Goal: Book appointment/travel/reservation

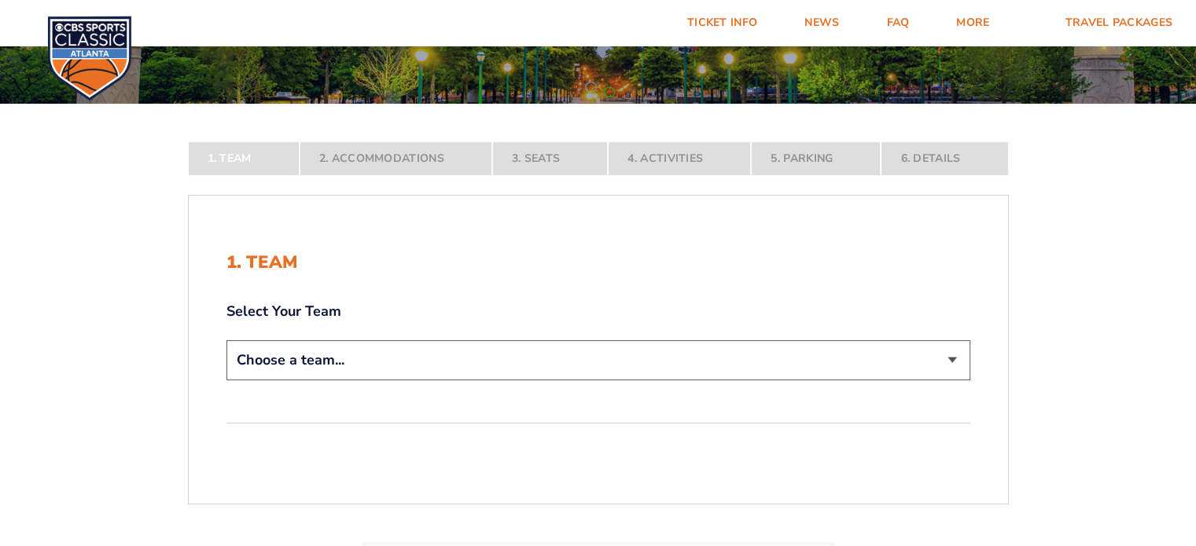
scroll to position [236, 0]
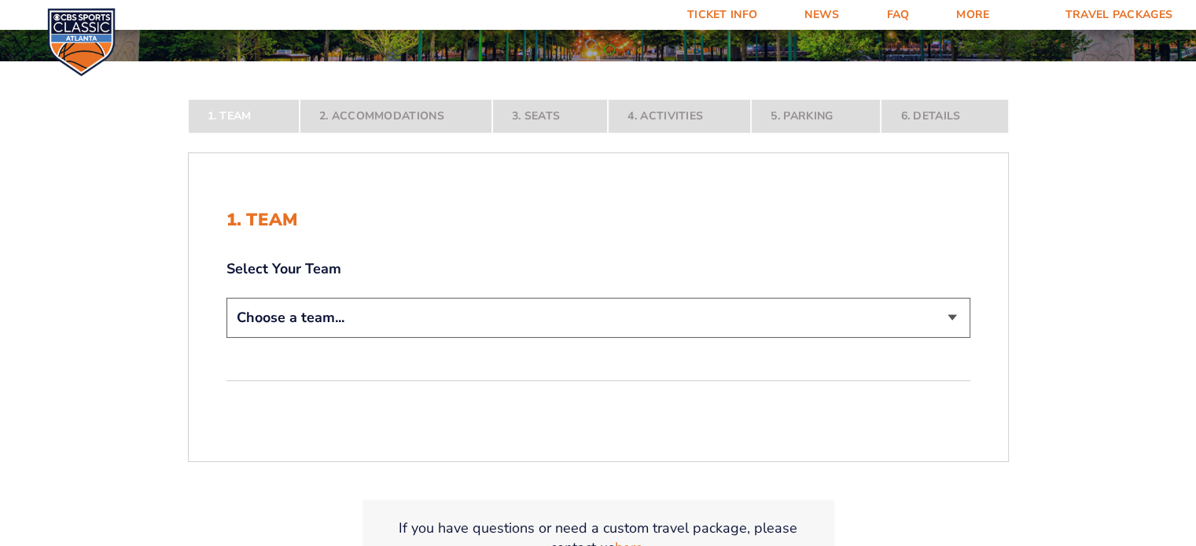
click at [880, 304] on select "Choose a team... [US_STATE] Wildcats [US_STATE] State Buckeyes [US_STATE] Tar H…" at bounding box center [598, 318] width 744 height 40
select select "12956"
click at [226, 338] on select "Choose a team... [US_STATE] Wildcats [US_STATE] State Buckeyes [US_STATE] Tar H…" at bounding box center [598, 318] width 744 height 40
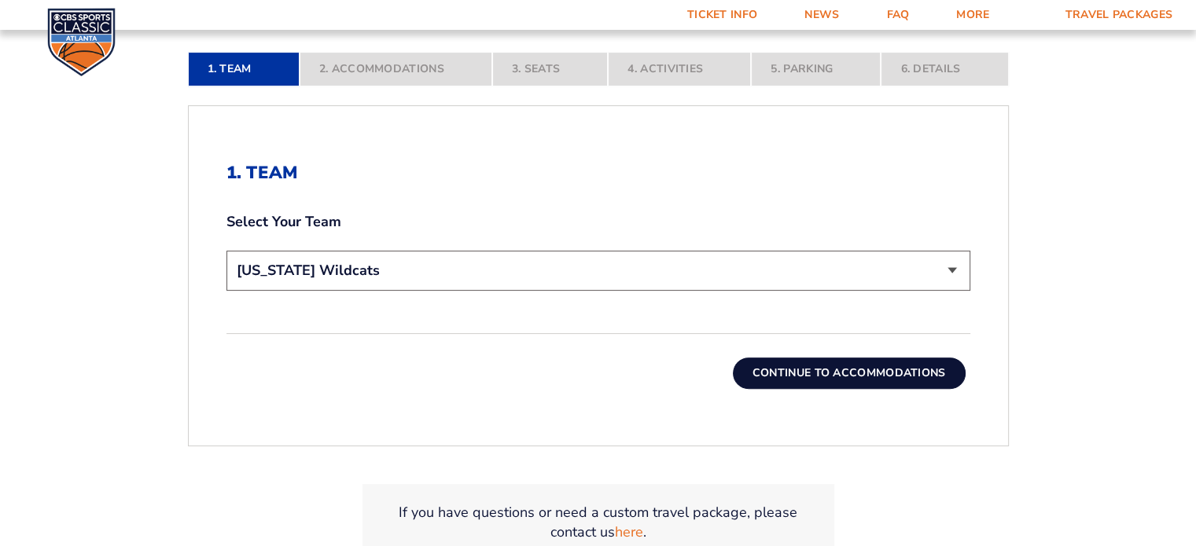
click at [863, 372] on button "Continue To Accommodations" at bounding box center [849, 373] width 233 height 31
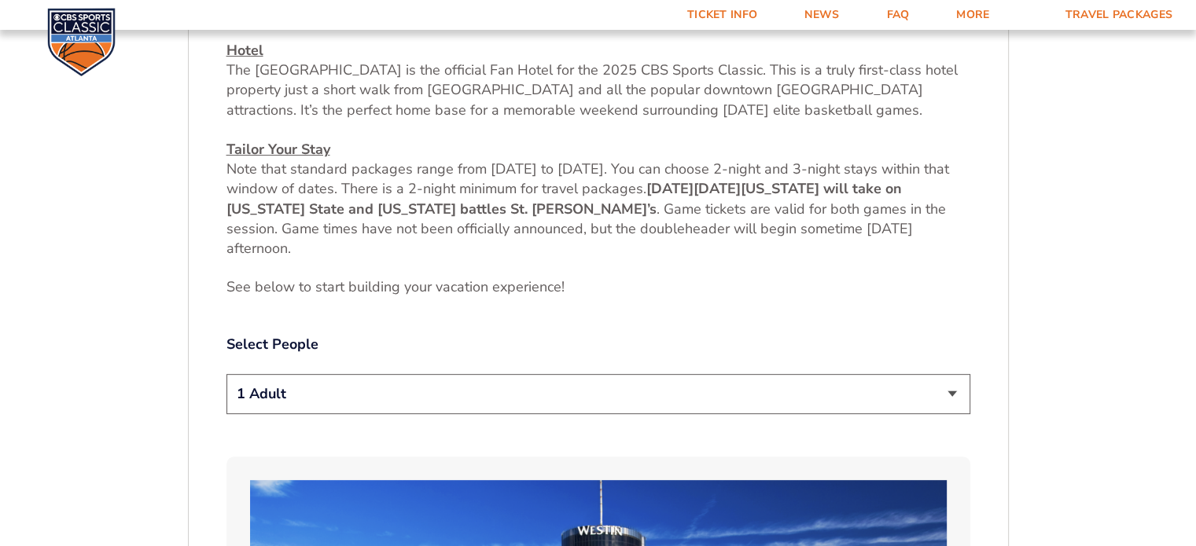
scroll to position [651, 0]
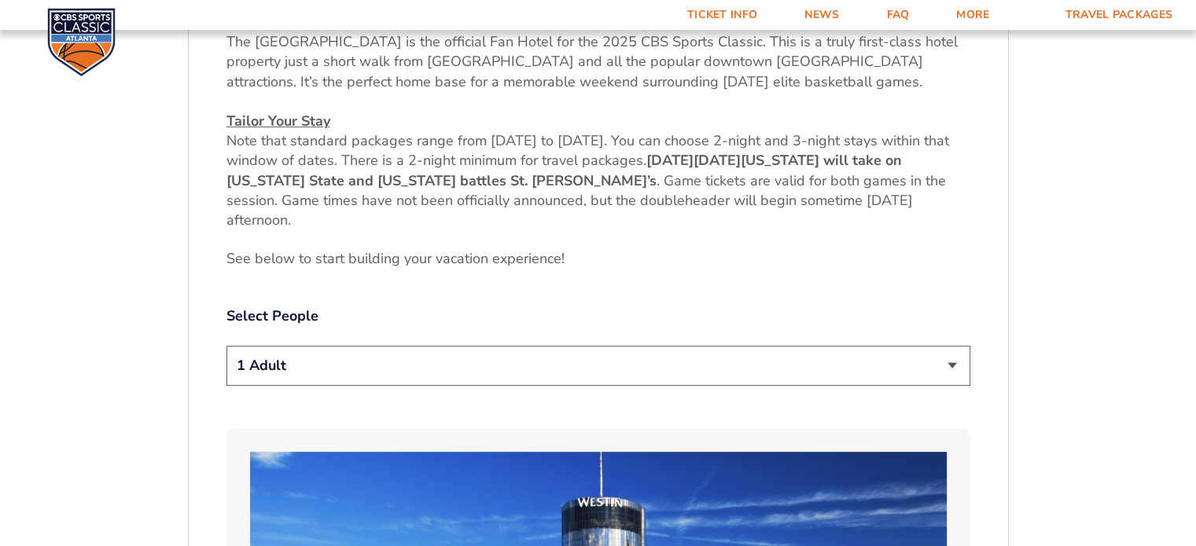
click at [847, 374] on select "1 Adult 2 Adults 3 Adults 4 Adults 2 Adults + 1 Child 2 Adults + 2 Children 2 A…" at bounding box center [598, 366] width 744 height 40
select select "2 Adults"
click at [226, 346] on select "1 Adult 2 Adults 3 Adults 4 Adults 2 Adults + 1 Child 2 Adults + 2 Children 2 A…" at bounding box center [598, 366] width 744 height 40
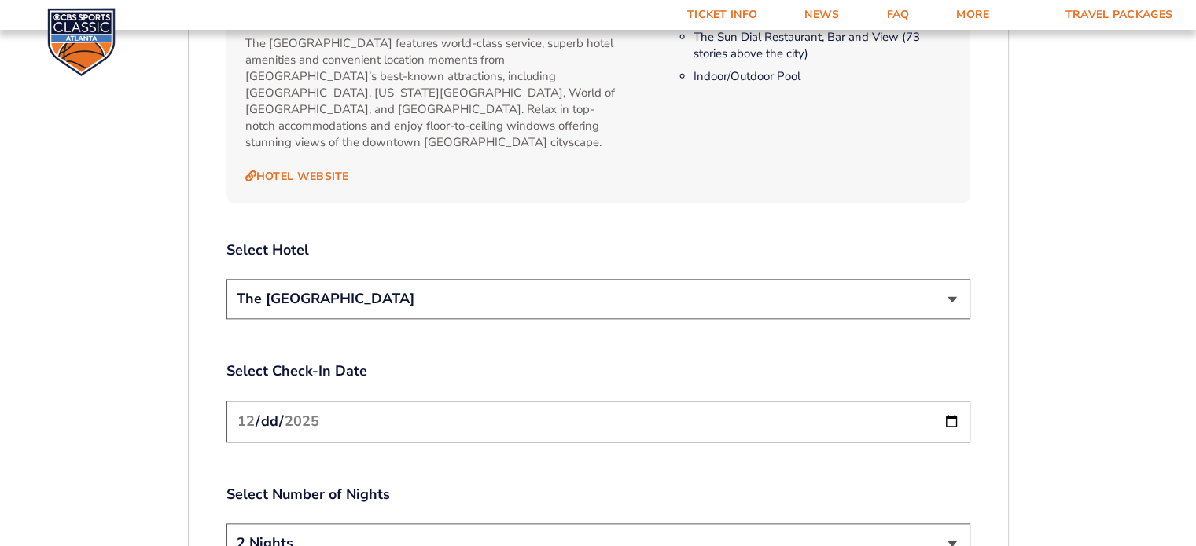
scroll to position [1751, 0]
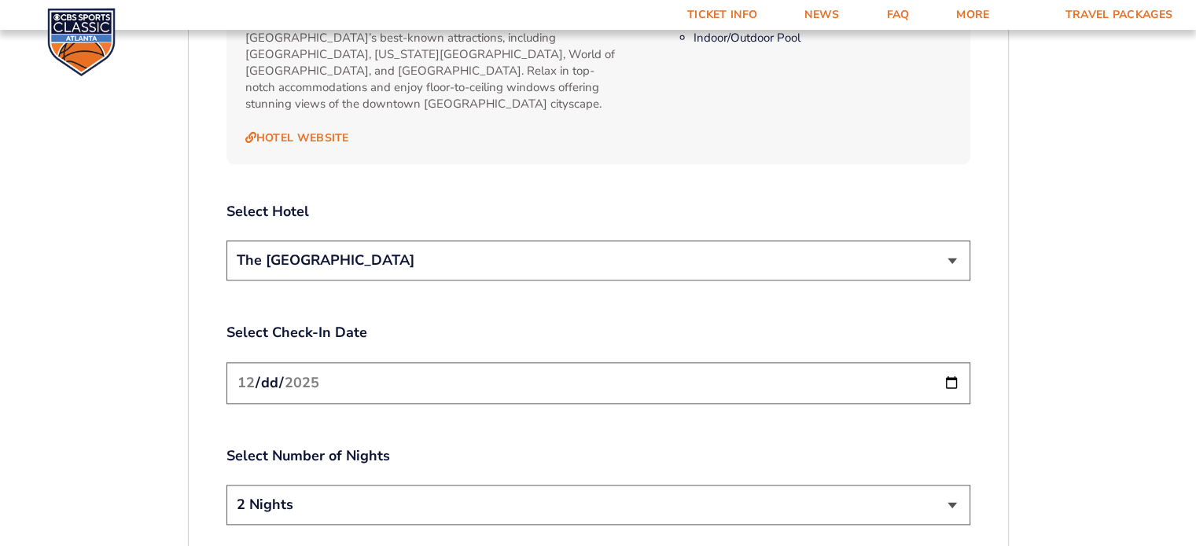
click at [931, 249] on select "The [GEOGRAPHIC_DATA]" at bounding box center [598, 261] width 744 height 40
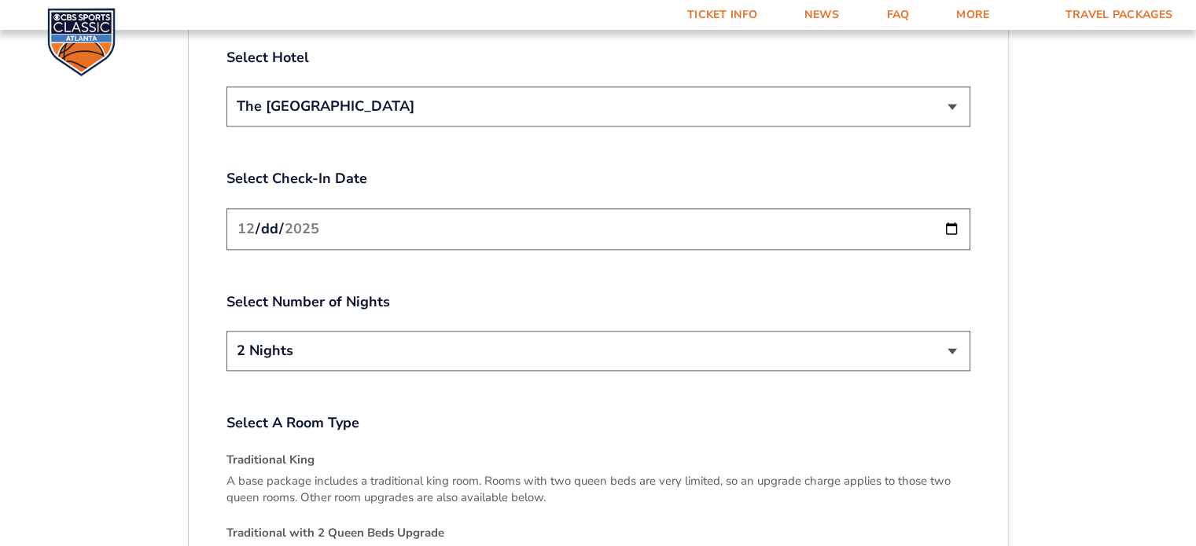
scroll to position [1909, 0]
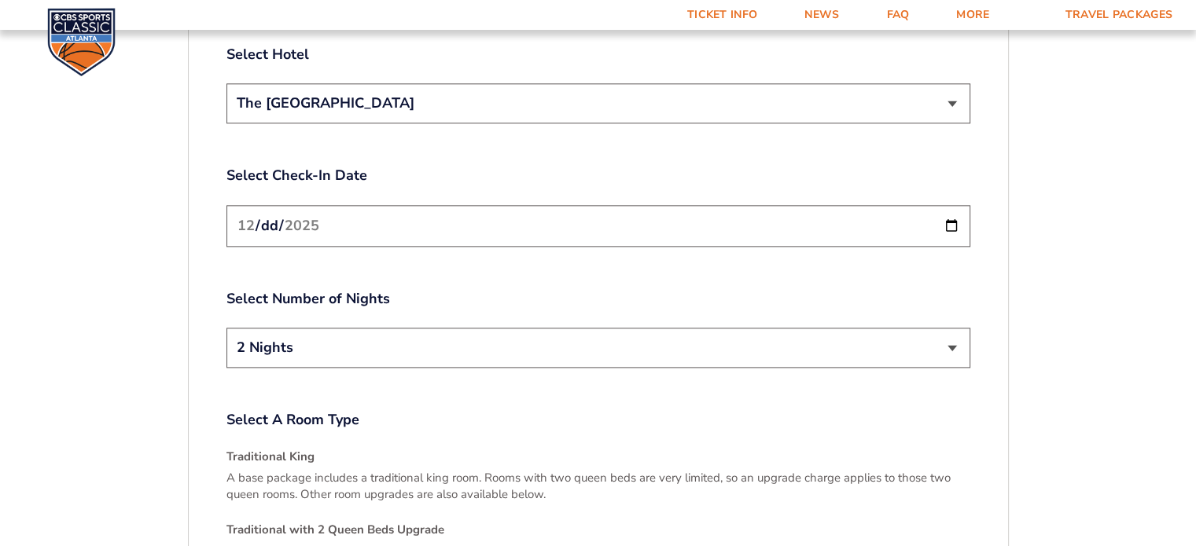
click at [936, 328] on select "2 Nights 3 Nights" at bounding box center [598, 348] width 744 height 40
drag, startPoint x: 936, startPoint y: 325, endPoint x: 950, endPoint y: 320, distance: 14.5
click at [936, 328] on select "2 Nights 3 Nights" at bounding box center [598, 348] width 744 height 40
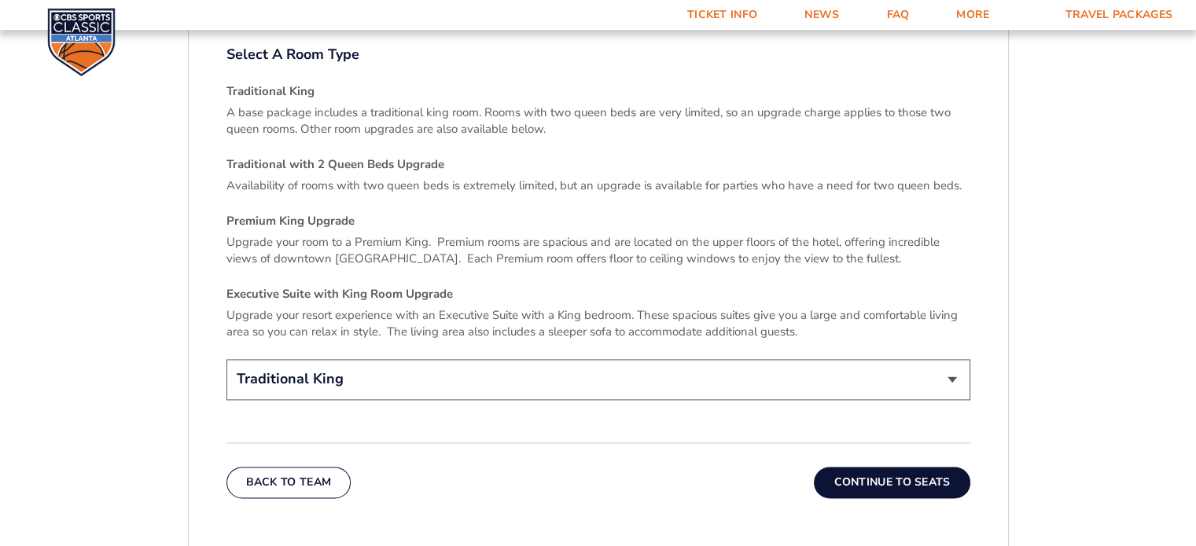
scroll to position [2302, 0]
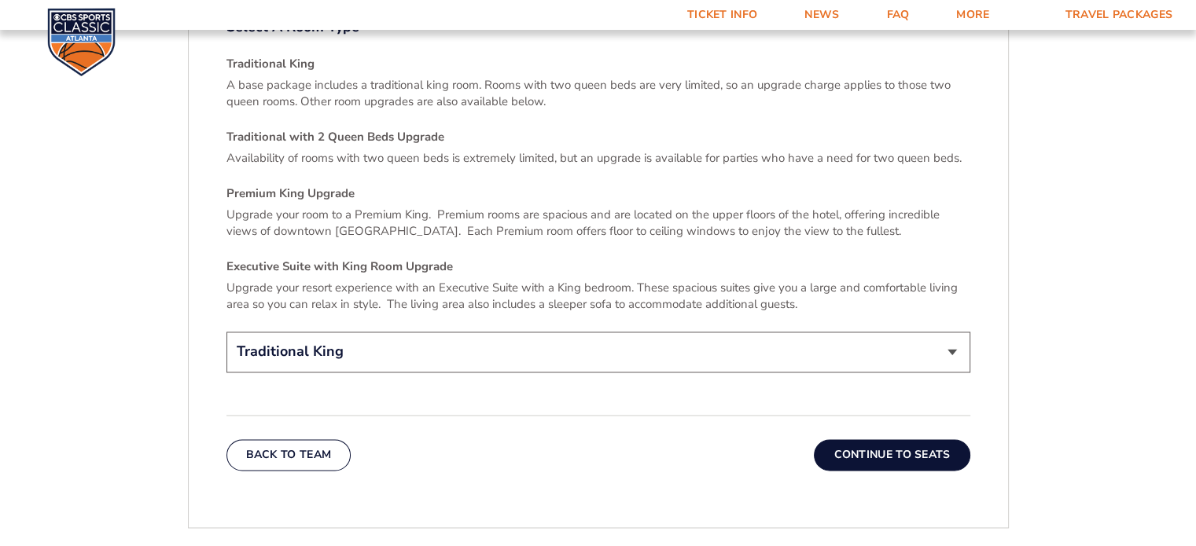
click at [934, 332] on select "Traditional King Traditional with 2 Queen Beds Upgrade (+$45 per night) Premium…" at bounding box center [598, 352] width 744 height 40
click at [931, 336] on select "Traditional King Traditional with 2 Queen Beds Upgrade (+$45 per night) Premium…" at bounding box center [598, 352] width 744 height 40
drag, startPoint x: 931, startPoint y: 336, endPoint x: 940, endPoint y: 335, distance: 9.5
click at [931, 336] on select "Traditional King Traditional with 2 Queen Beds Upgrade (+$45 per night) Premium…" at bounding box center [598, 352] width 744 height 40
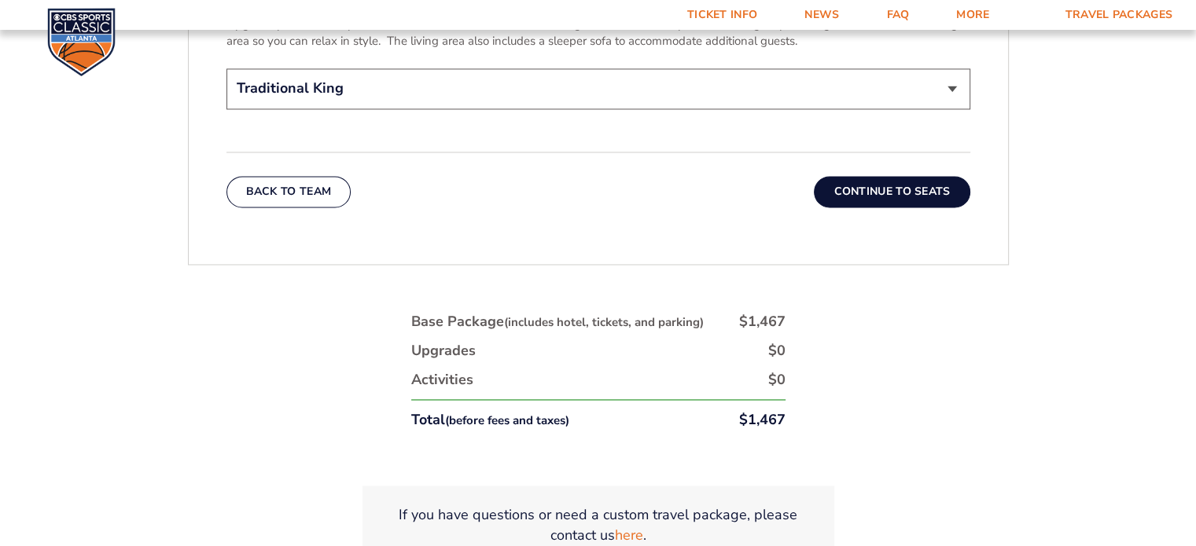
scroll to position [2538, 0]
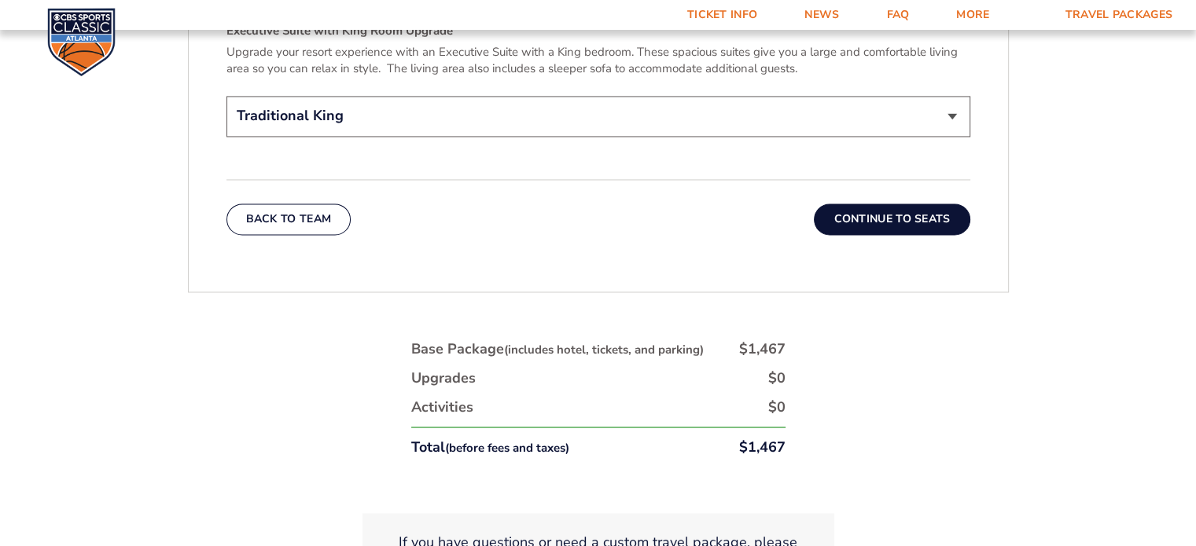
click at [884, 204] on button "Continue To Seats" at bounding box center [892, 219] width 156 height 31
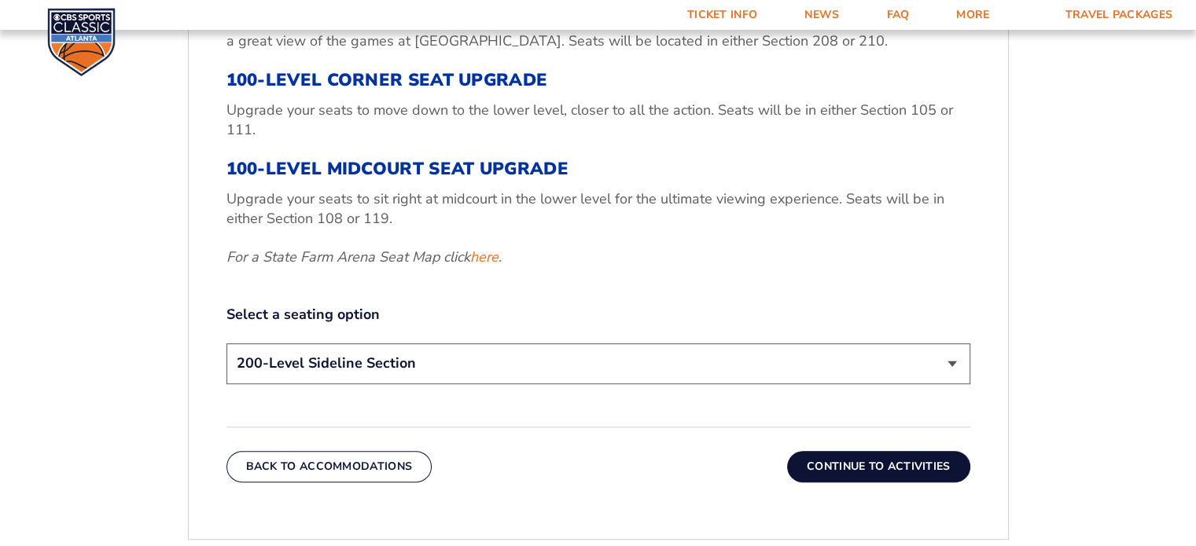
scroll to position [651, 0]
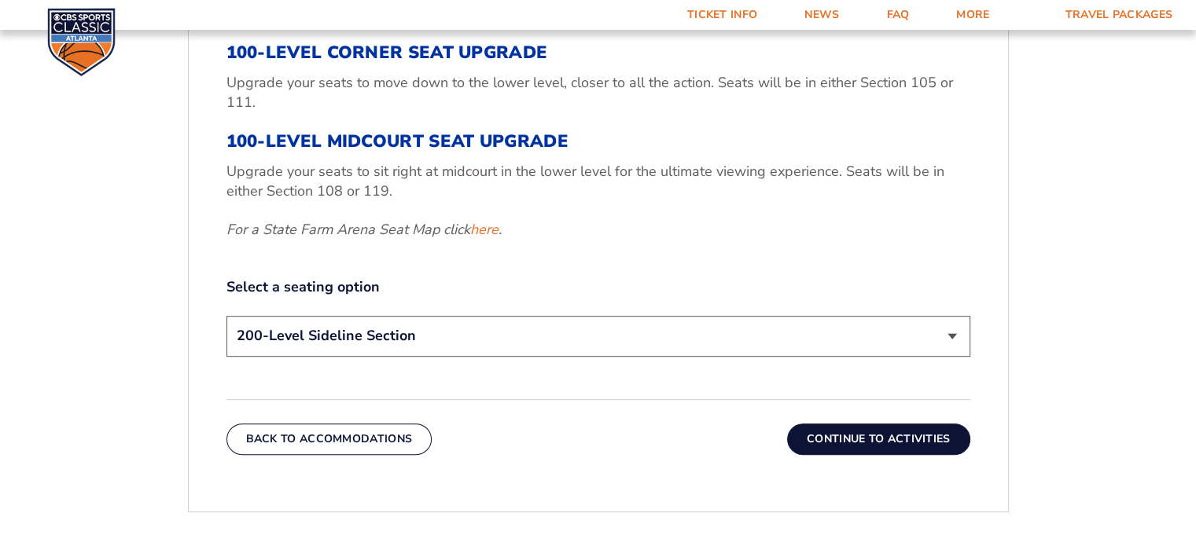
click at [908, 351] on select "200-Level Sideline Section 100-Level Corner Seat Upgrade (+$120 per person) 100…" at bounding box center [598, 336] width 744 height 40
click at [918, 345] on select "200-Level Sideline Section 100-Level Corner Seat Upgrade (+$120 per person) 100…" at bounding box center [598, 336] width 744 height 40
click at [1067, 376] on form "[US_STATE] [US_STATE] Travel Package [US_STATE][GEOGRAPHIC_DATA] [US_STATE] Sta…" at bounding box center [598, 118] width 1196 height 1538
click at [1053, 346] on form "[US_STATE] [US_STATE] Travel Package [US_STATE][GEOGRAPHIC_DATA] [US_STATE] Sta…" at bounding box center [598, 118] width 1196 height 1538
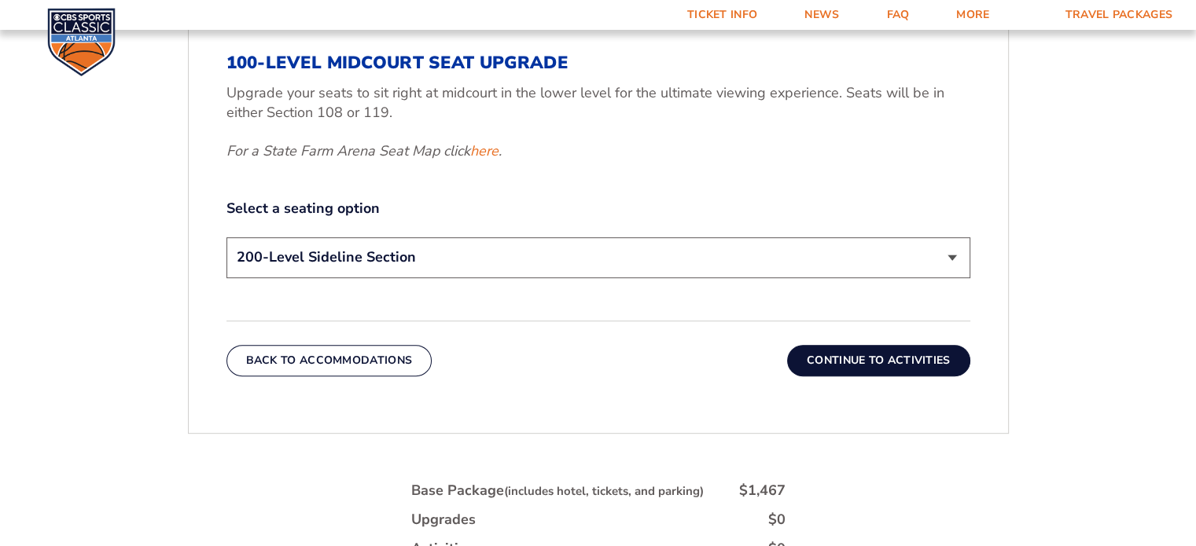
click at [910, 361] on button "Continue To Activities" at bounding box center [878, 360] width 183 height 31
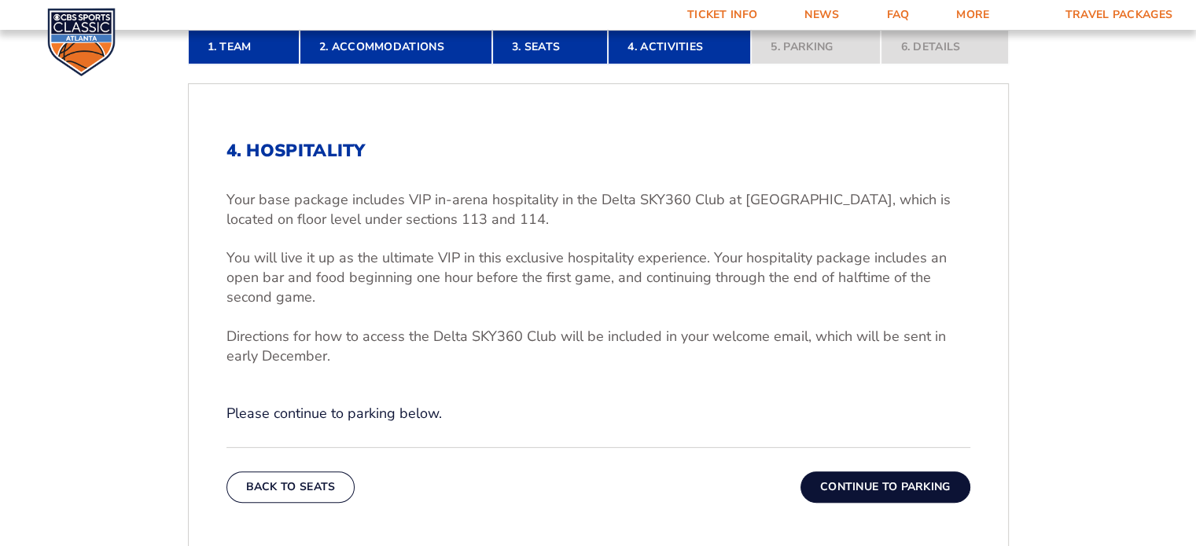
scroll to position [494, 0]
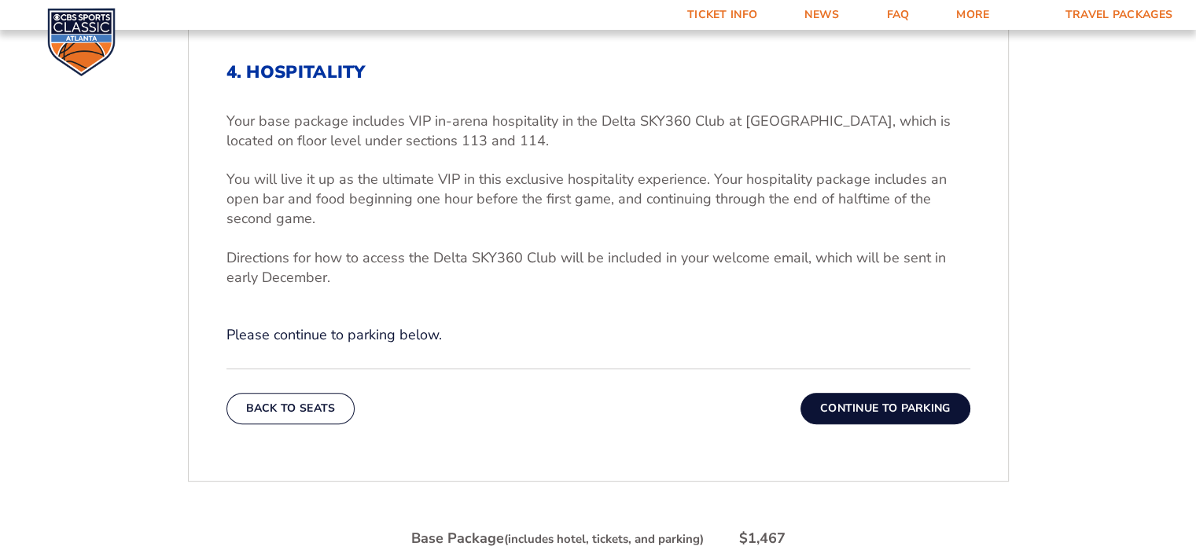
click at [877, 408] on button "Continue To Parking" at bounding box center [885, 408] width 170 height 31
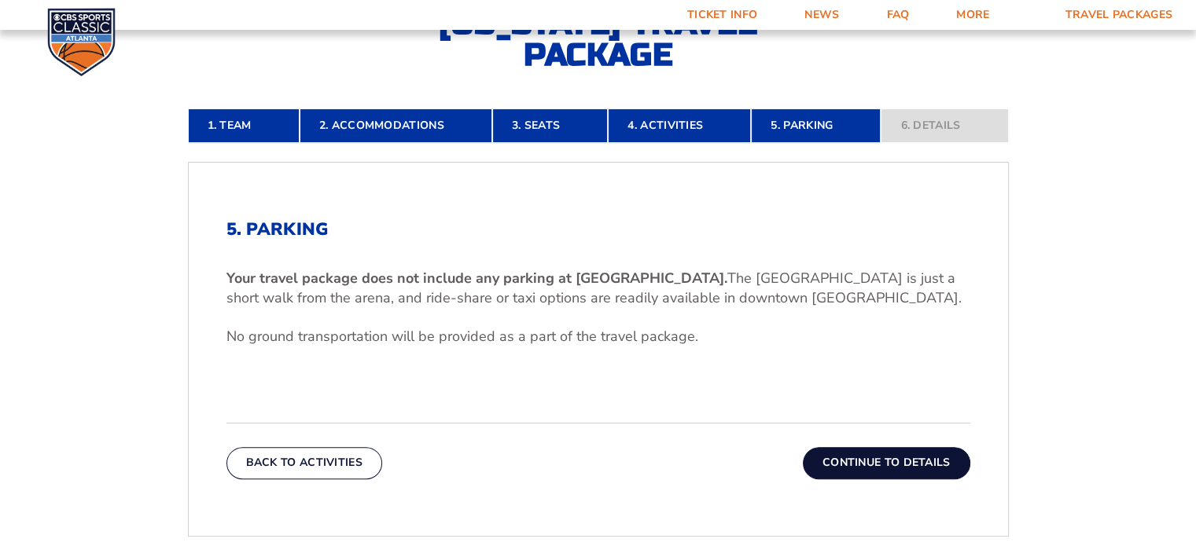
scroll to position [415, 0]
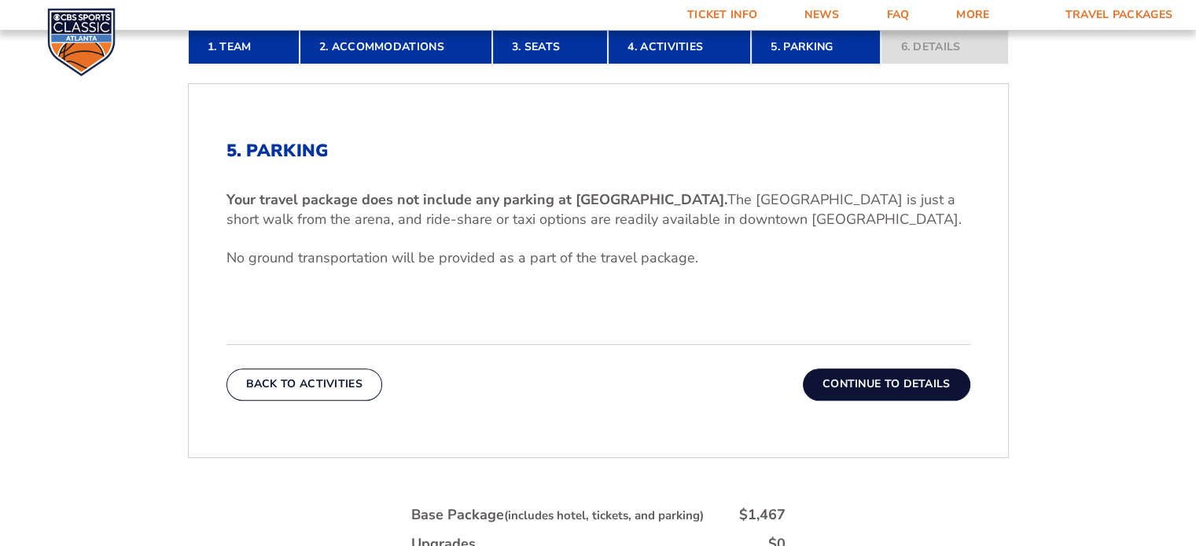
click at [906, 383] on button "Continue To Details" at bounding box center [886, 384] width 167 height 31
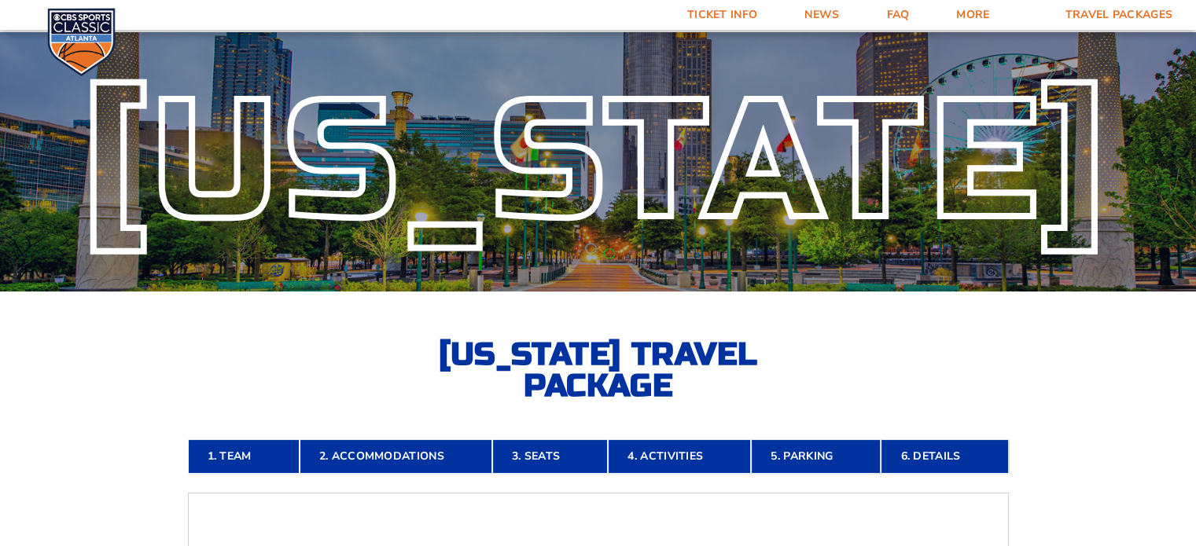
scroll to position [0, 0]
